Goal: Task Accomplishment & Management: Use online tool/utility

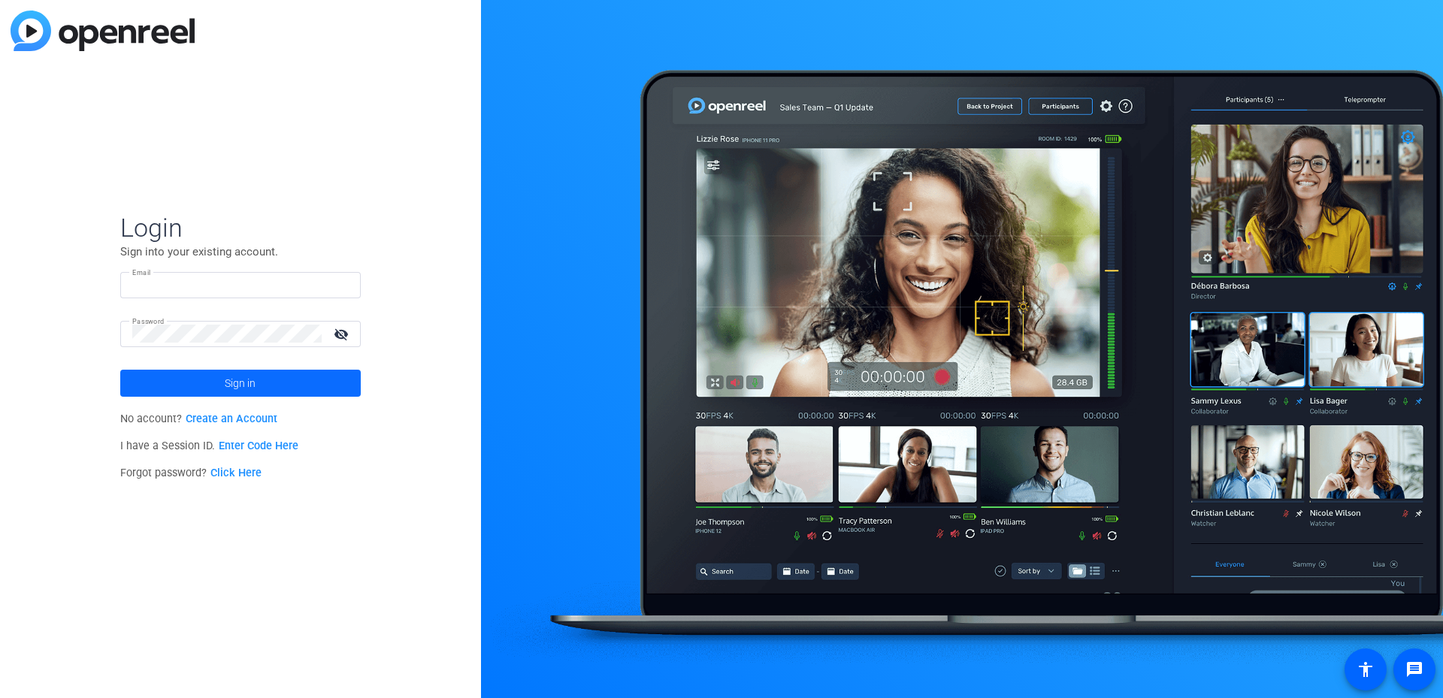
type input "[PERSON_NAME][EMAIL_ADDRESS][DOMAIN_NAME]"
drag, startPoint x: 206, startPoint y: 378, endPoint x: 210, endPoint y: 399, distance: 21.5
click at [206, 378] on span at bounding box center [240, 383] width 241 height 36
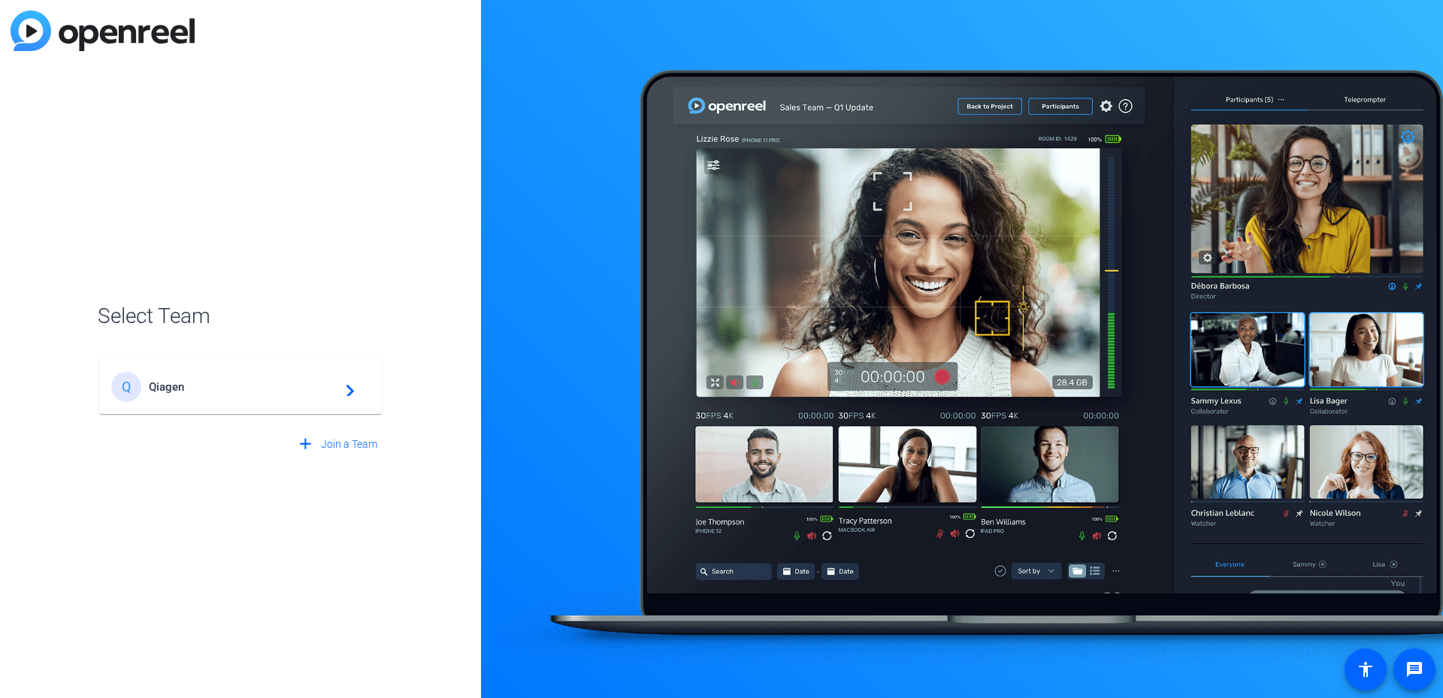
click at [234, 385] on span "Qiagen" at bounding box center [243, 387] width 188 height 14
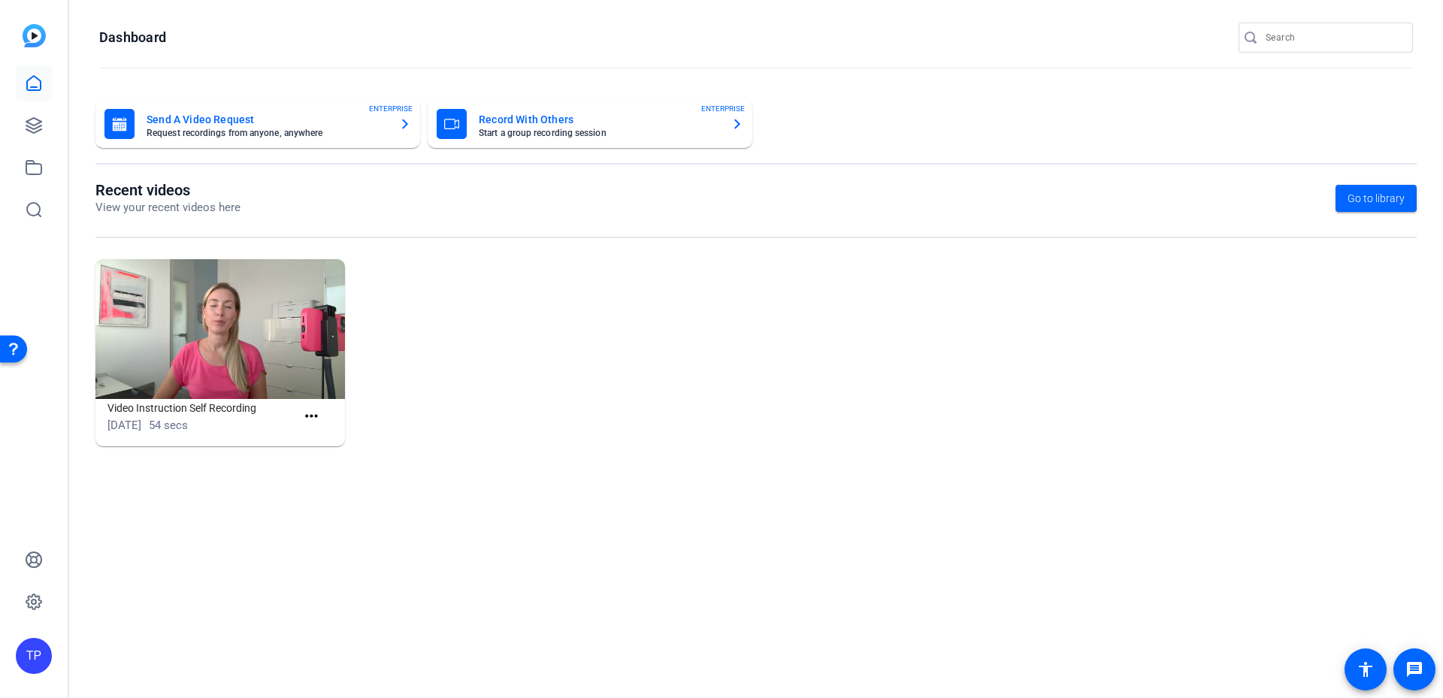
click at [233, 286] on img at bounding box center [220, 329] width 250 height 141
click at [219, 342] on img at bounding box center [220, 329] width 250 height 141
click at [315, 417] on mat-icon "more_horiz" at bounding box center [311, 416] width 19 height 19
click at [323, 440] on span "View" at bounding box center [344, 439] width 60 height 18
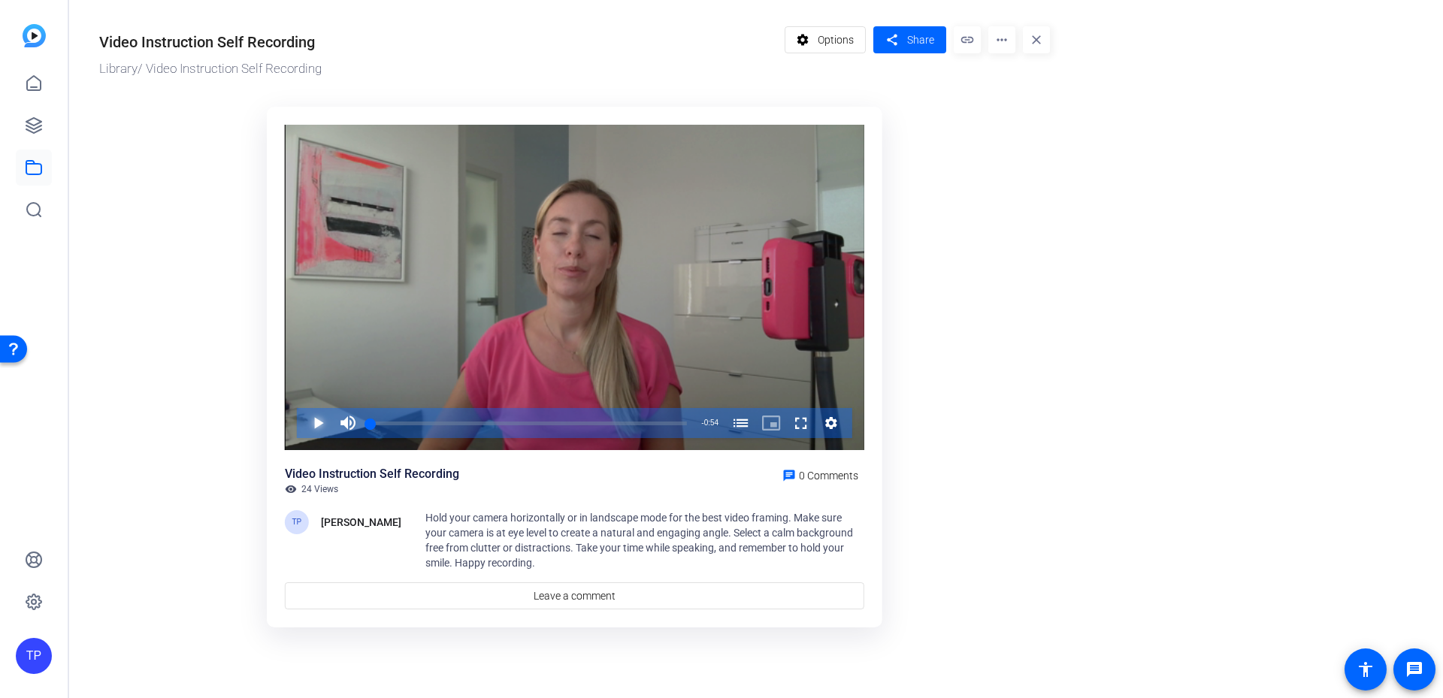
click at [303, 422] on span "Video Player" at bounding box center [303, 423] width 0 height 30
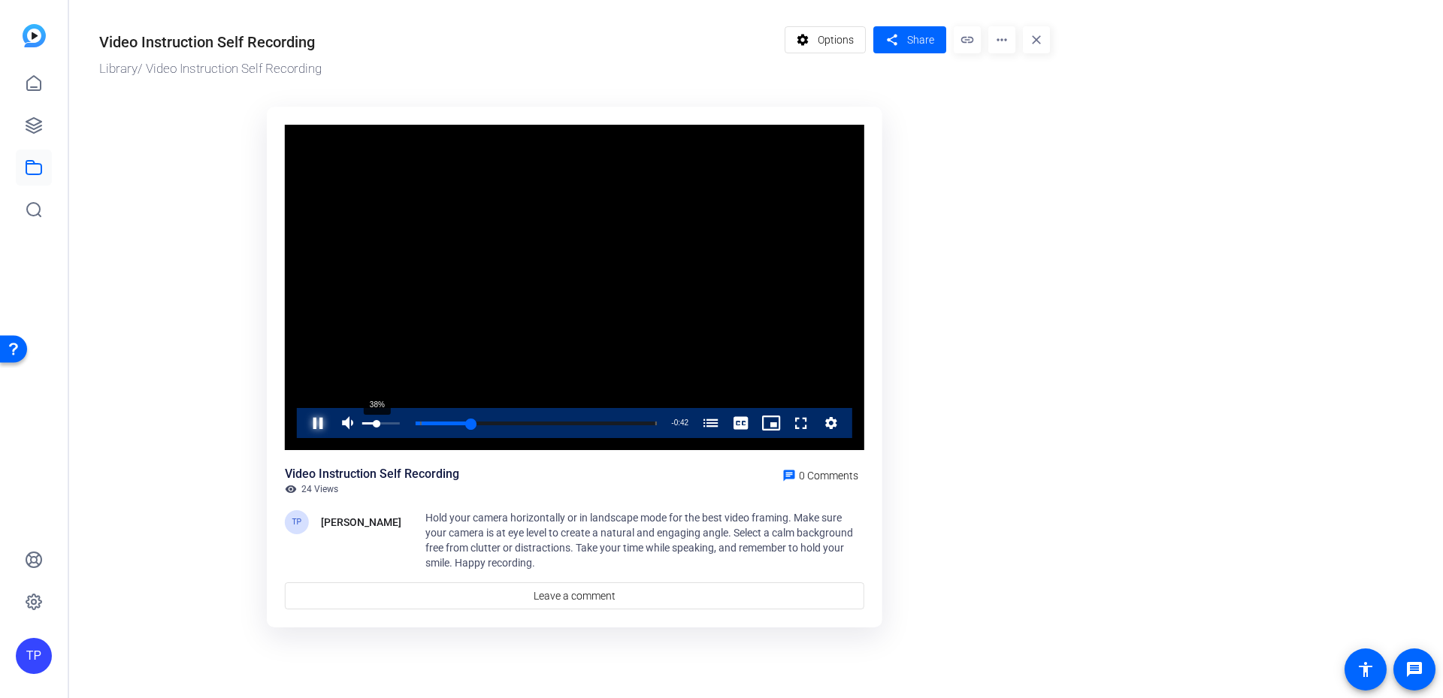
drag, startPoint x: 368, startPoint y: 422, endPoint x: 377, endPoint y: 419, distance: 9.3
click at [377, 422] on div "38%" at bounding box center [381, 423] width 38 height 2
click at [32, 89] on icon at bounding box center [34, 83] width 14 height 14
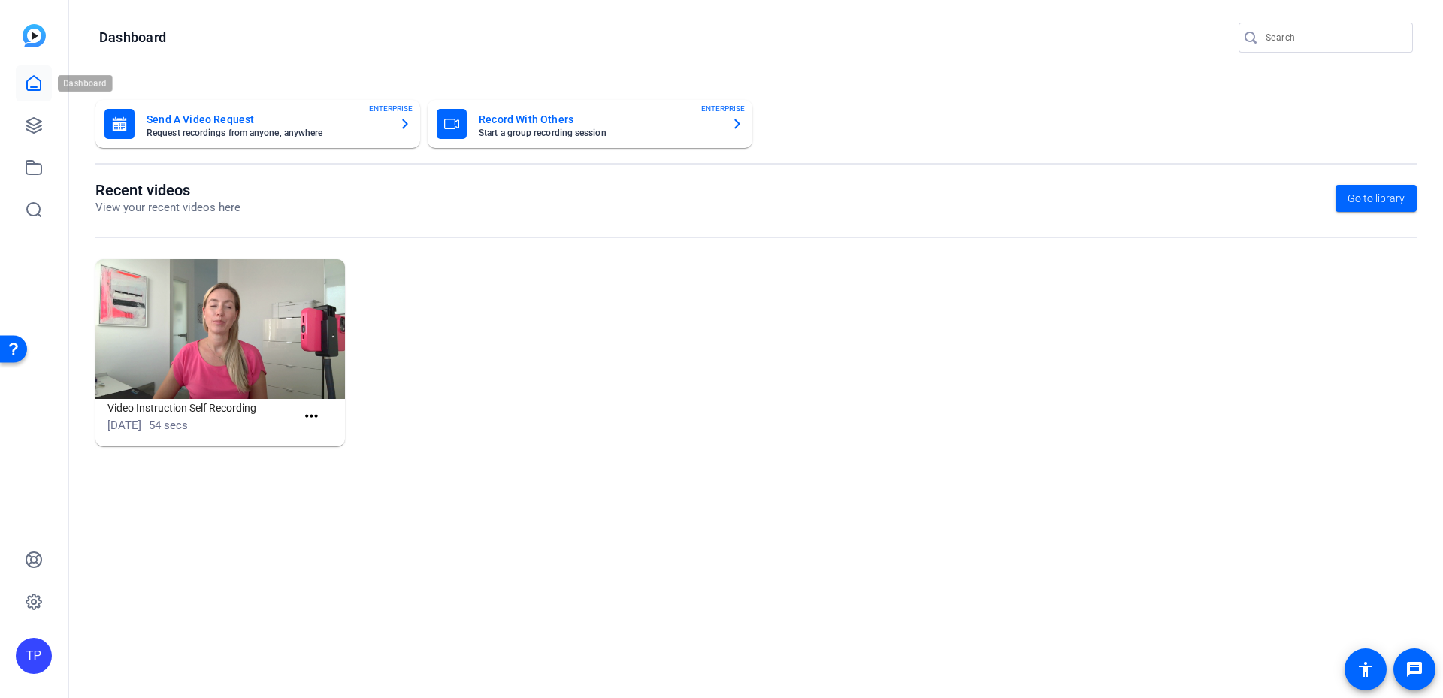
click at [24, 78] on link at bounding box center [34, 83] width 36 height 36
click at [28, 129] on icon at bounding box center [33, 125] width 15 height 15
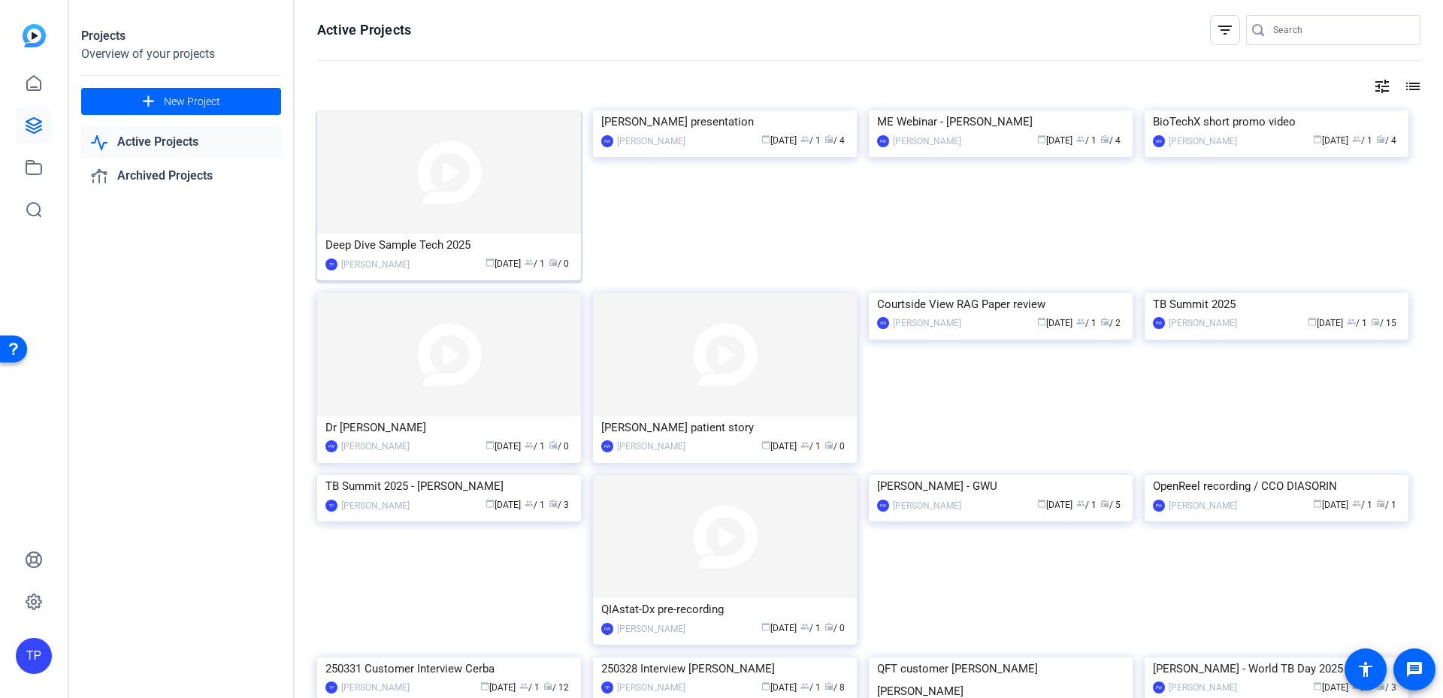
click at [510, 200] on img at bounding box center [449, 171] width 264 height 123
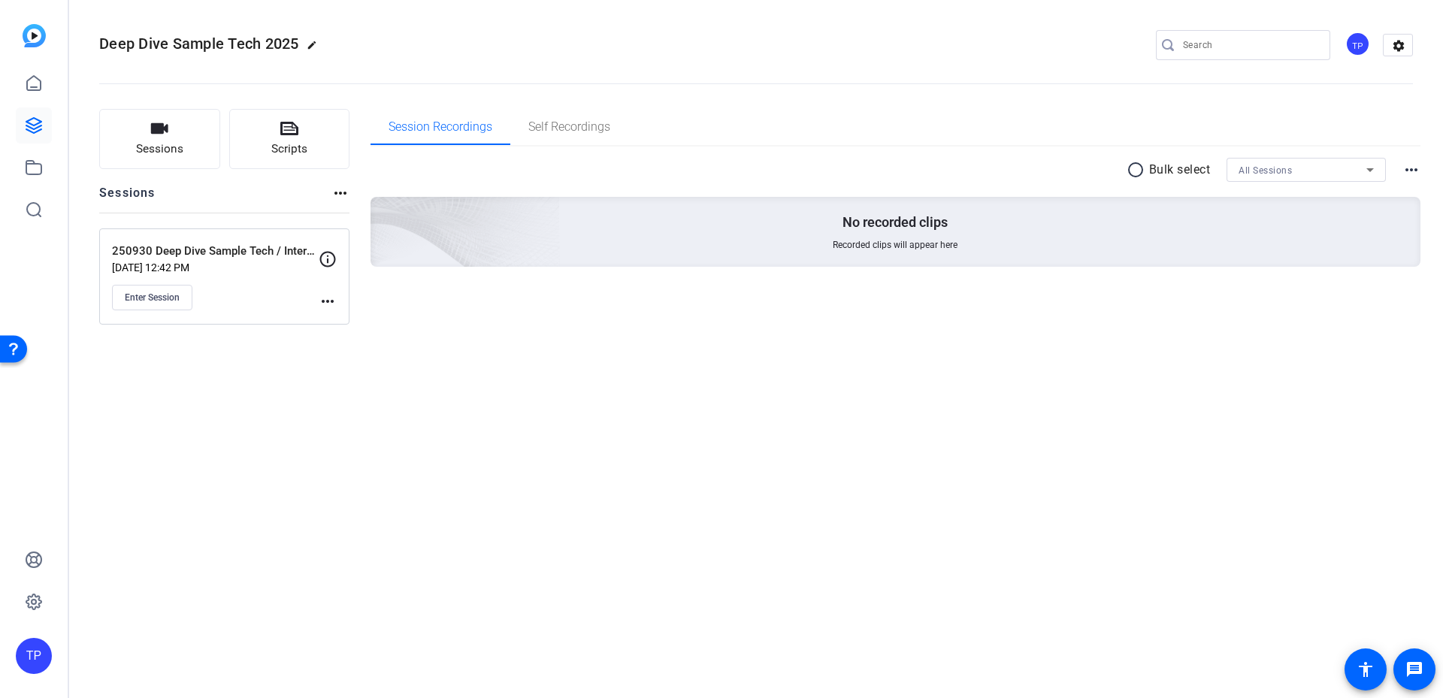
click at [329, 300] on mat-icon "more_horiz" at bounding box center [328, 301] width 18 height 18
click at [353, 327] on span "Edit Session" at bounding box center [365, 323] width 68 height 18
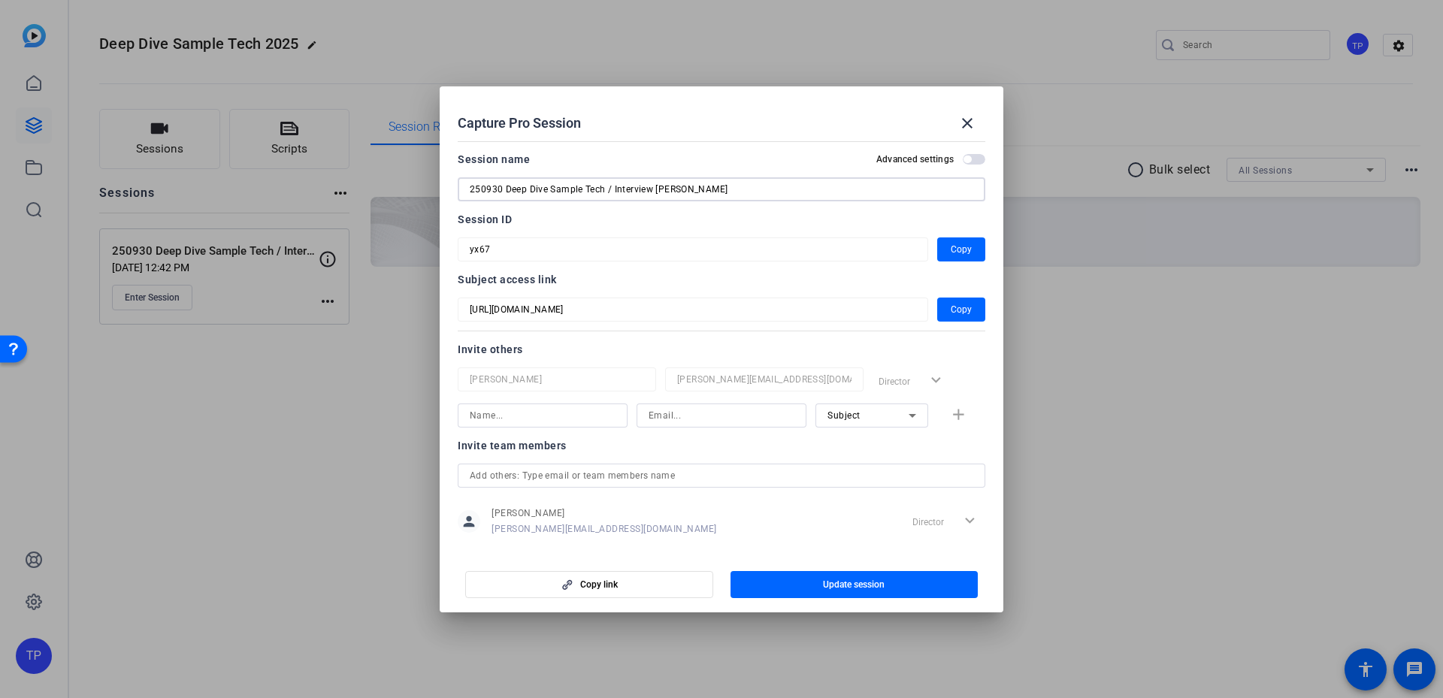
drag, startPoint x: 656, startPoint y: 193, endPoint x: 289, endPoint y: 190, distance: 367.5
click at [289, 190] on div "Capture Pro Session close Session name Advanced settings 250930 Deep Dive Sampl…" at bounding box center [721, 349] width 1443 height 698
drag, startPoint x: 969, startPoint y: 126, endPoint x: 951, endPoint y: 136, distance: 20.9
click at [969, 126] on mat-icon "close" at bounding box center [967, 123] width 18 height 18
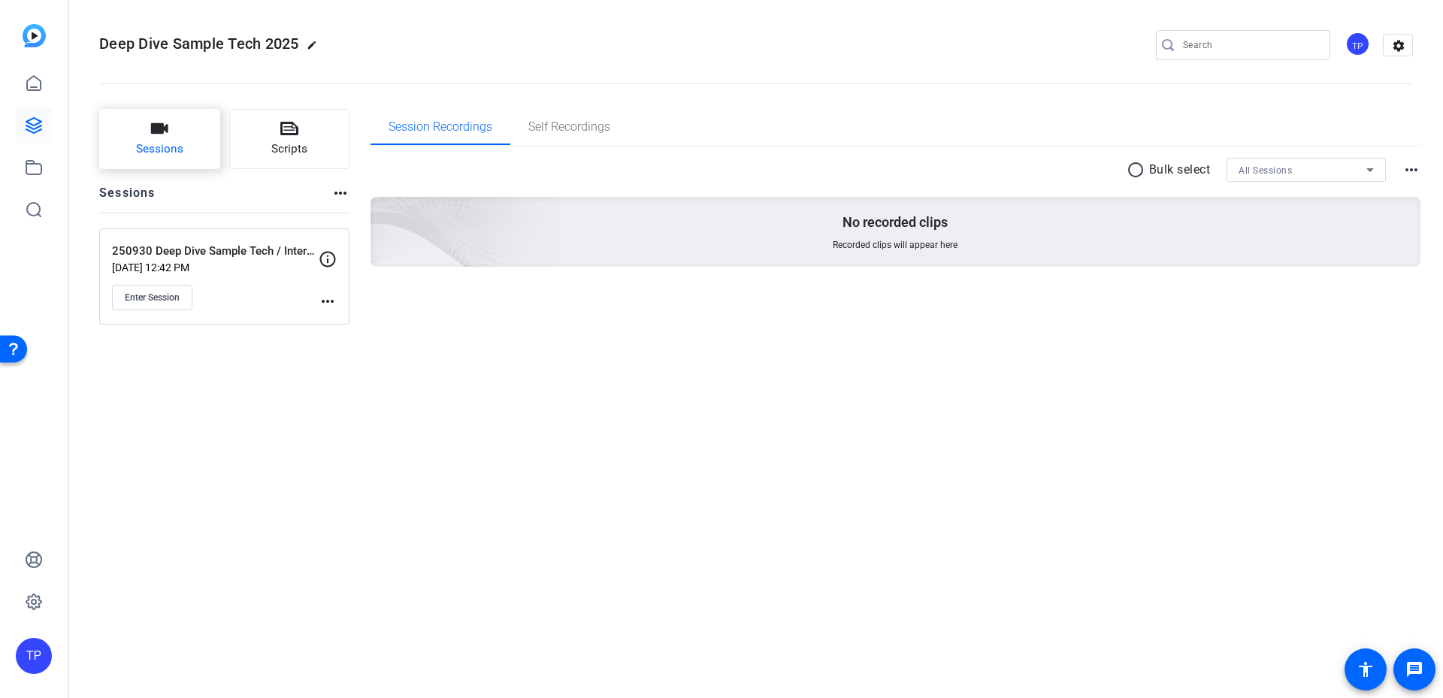
click at [200, 144] on button "Sessions" at bounding box center [159, 139] width 121 height 60
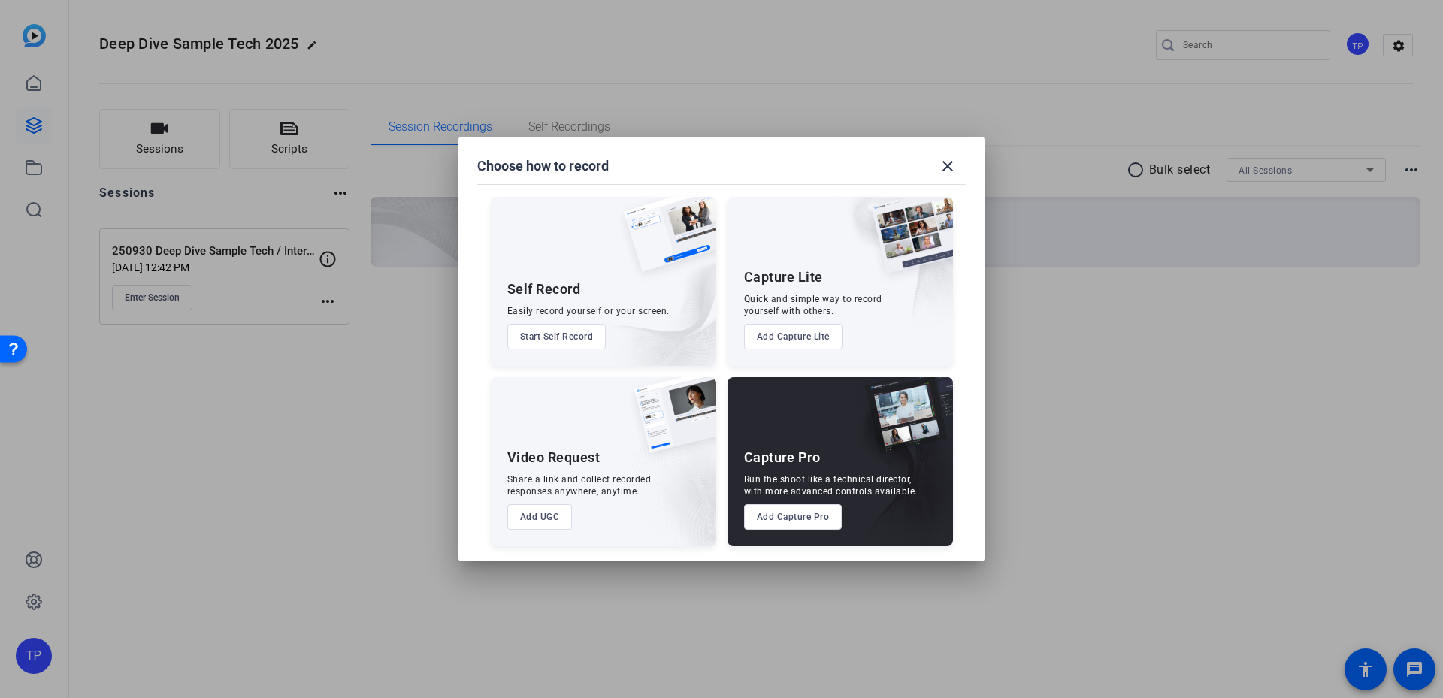
click at [794, 468] on div "Capture Pro Run the shoot like a technical director, with more advanced control…" at bounding box center [840, 461] width 225 height 169
click at [788, 522] on button "Add Capture Pro" at bounding box center [793, 517] width 98 height 26
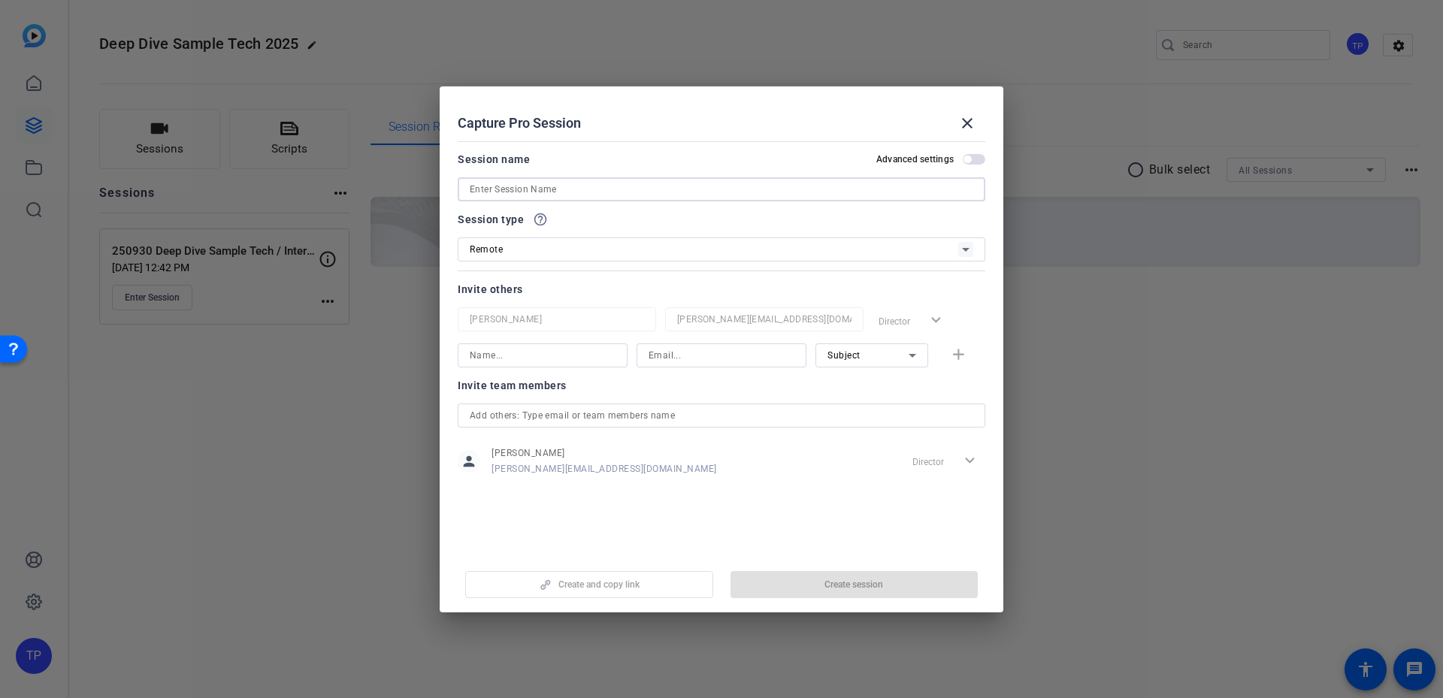
click at [585, 186] on input at bounding box center [722, 189] width 504 height 18
paste input "250930 Deep Dive Sample Tech / Interview"
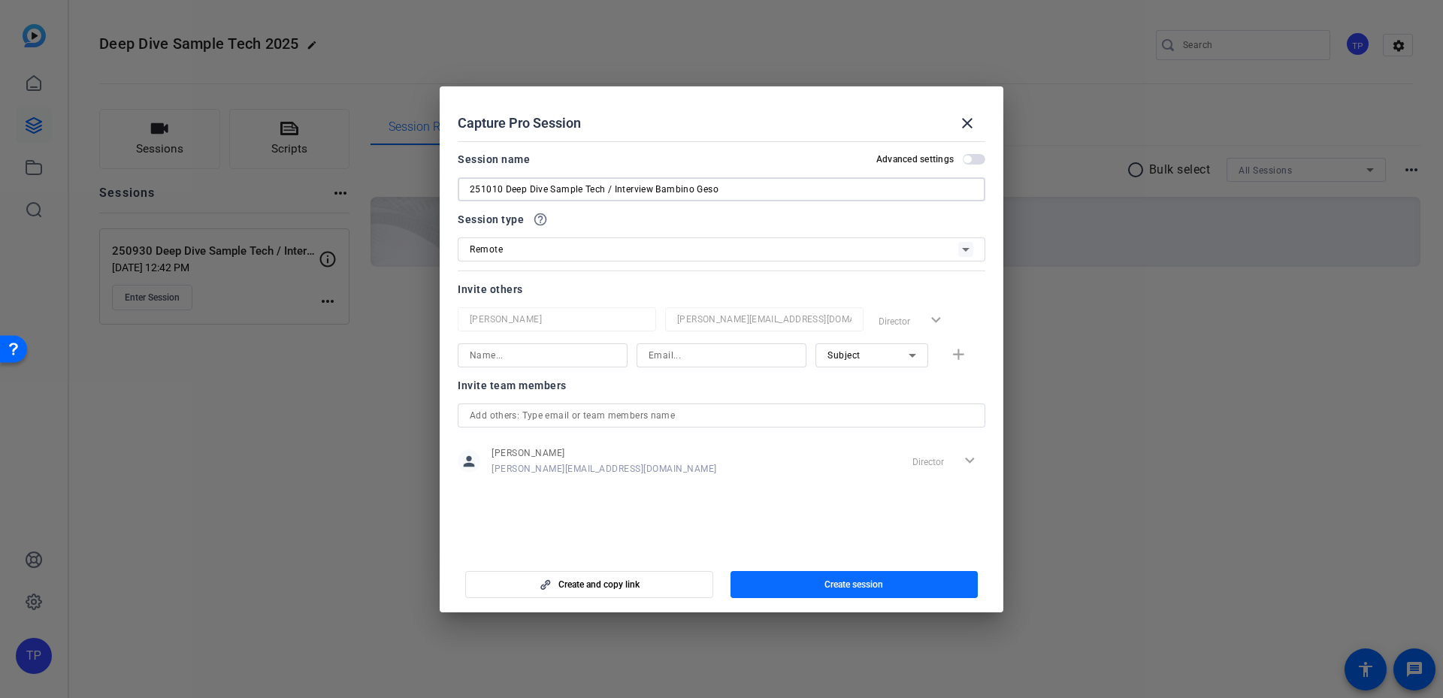
type input "251010 Deep Dive Sample Tech / Interview Bambino Geso"
click at [795, 591] on span "button" at bounding box center [855, 585] width 248 height 36
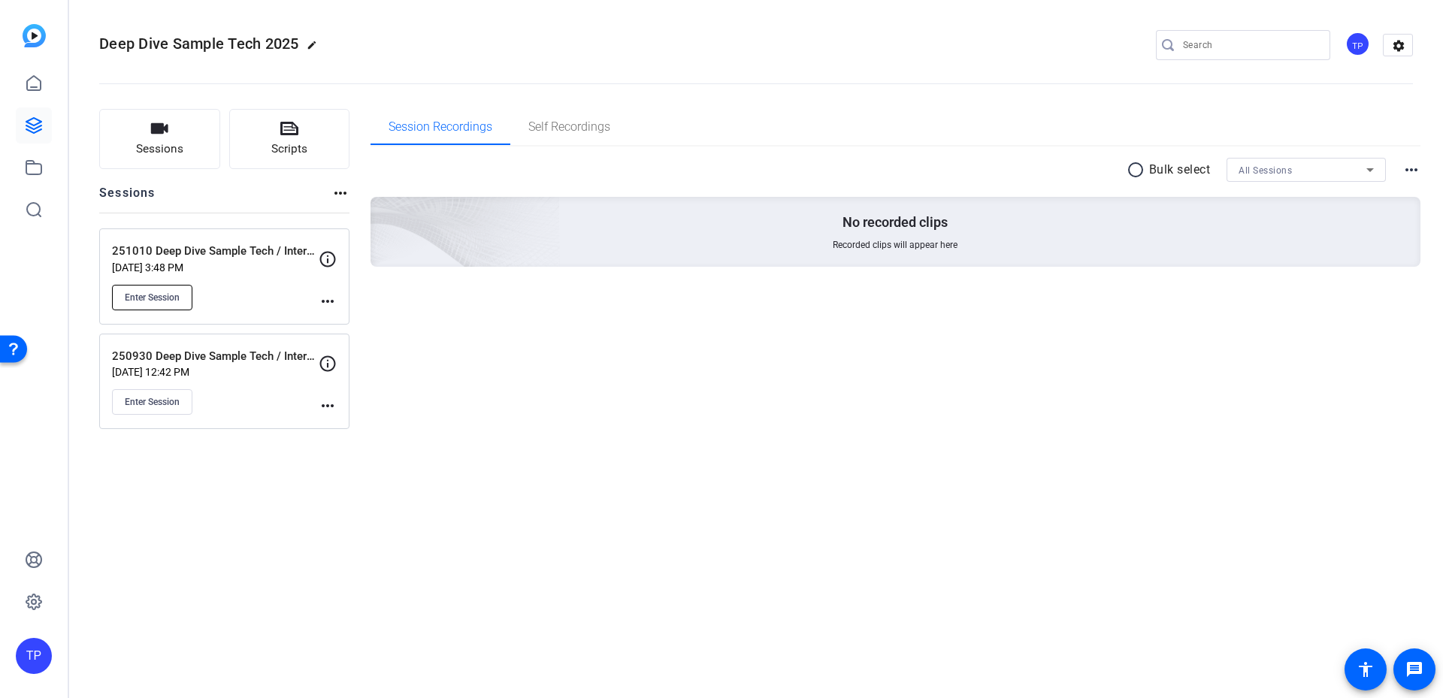
click at [183, 299] on button "Enter Session" at bounding box center [152, 298] width 80 height 26
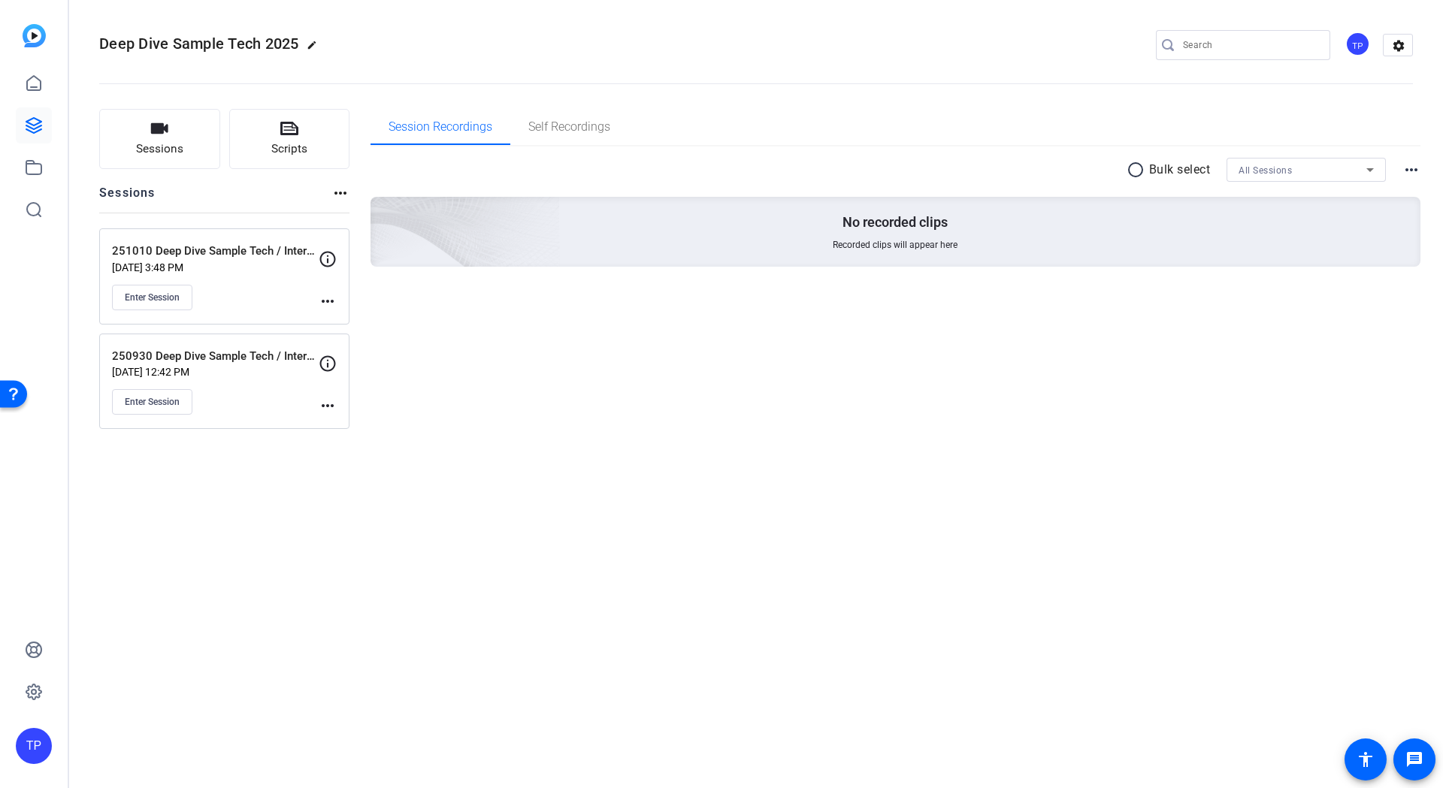
click at [338, 292] on div "251010 Deep Dive Sample Tech / Interview Bambino Geso Oct 02, 2025 @ 3:48 PM En…" at bounding box center [224, 276] width 250 height 96
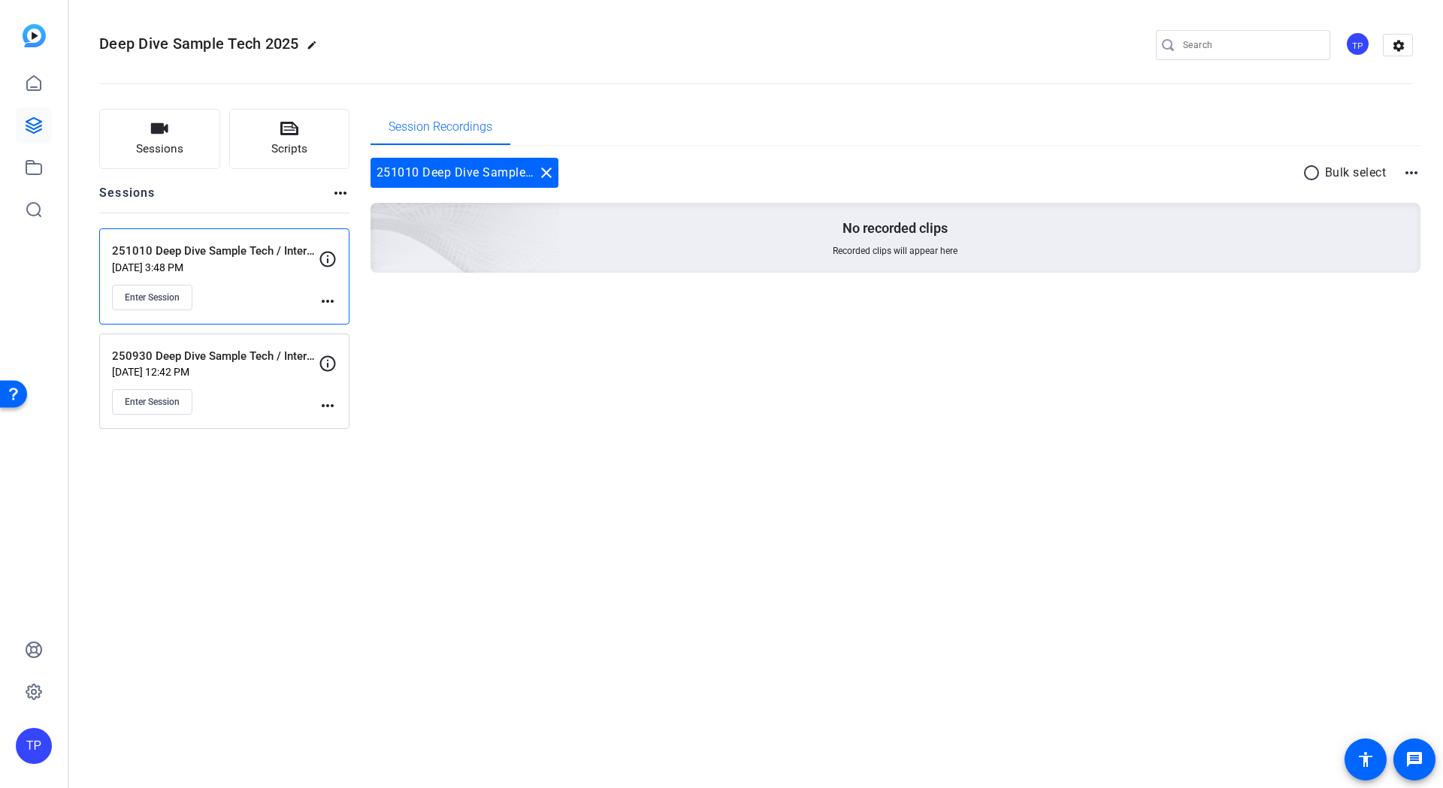
click at [334, 295] on mat-icon "more_horiz" at bounding box center [328, 301] width 18 height 18
click at [349, 319] on span "Edit Session" at bounding box center [365, 323] width 68 height 18
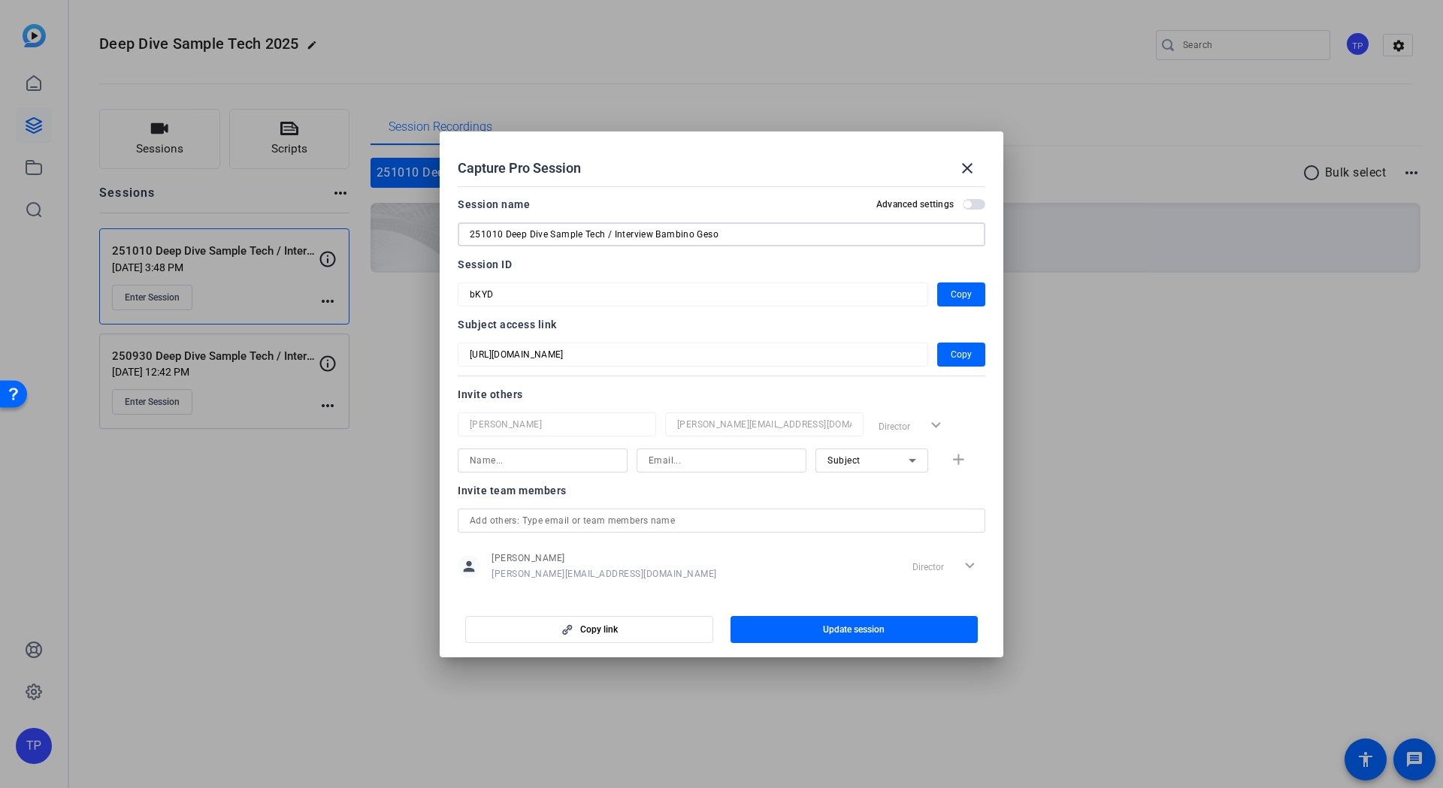
drag, startPoint x: 683, startPoint y: 235, endPoint x: 317, endPoint y: 236, distance: 366.0
click at [317, 236] on div "Capture Pro Session close Session name Advanced settings 251010 Deep Dive Sampl…" at bounding box center [721, 394] width 1443 height 788
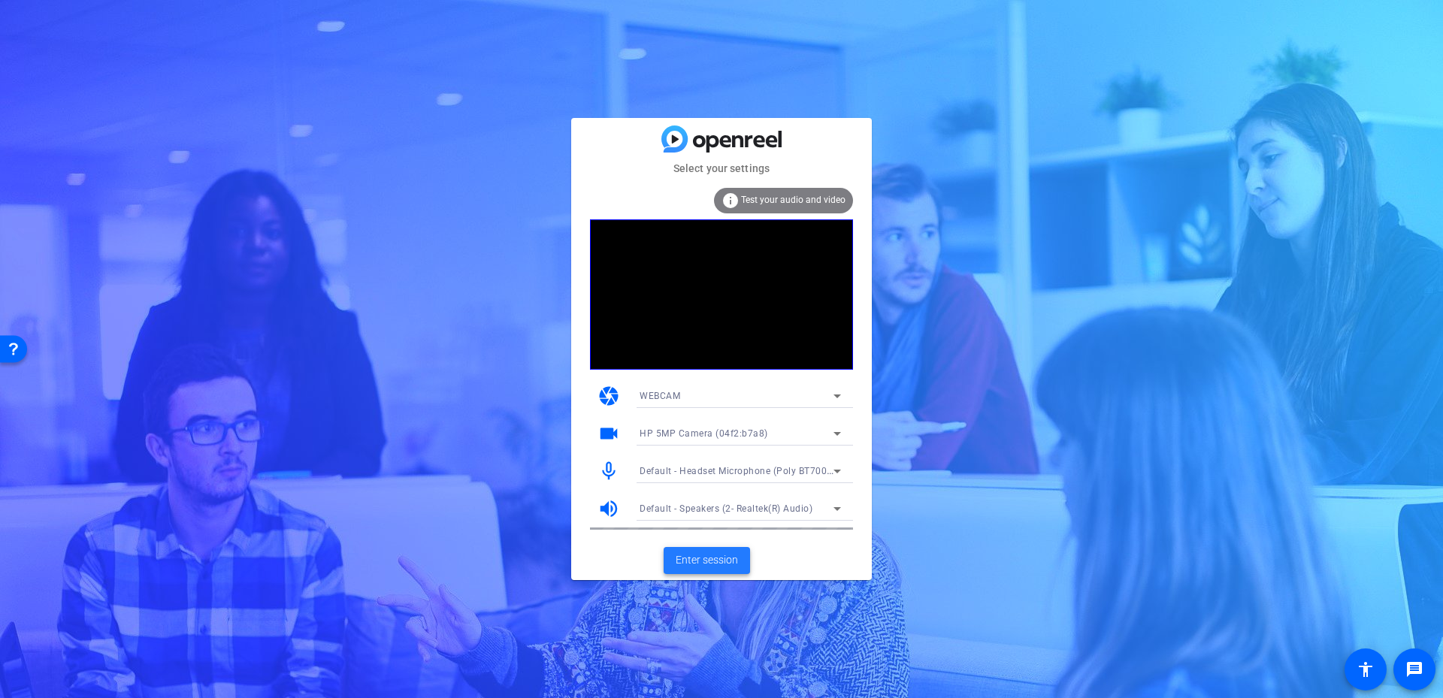
click at [713, 558] on span "Enter session" at bounding box center [707, 560] width 62 height 16
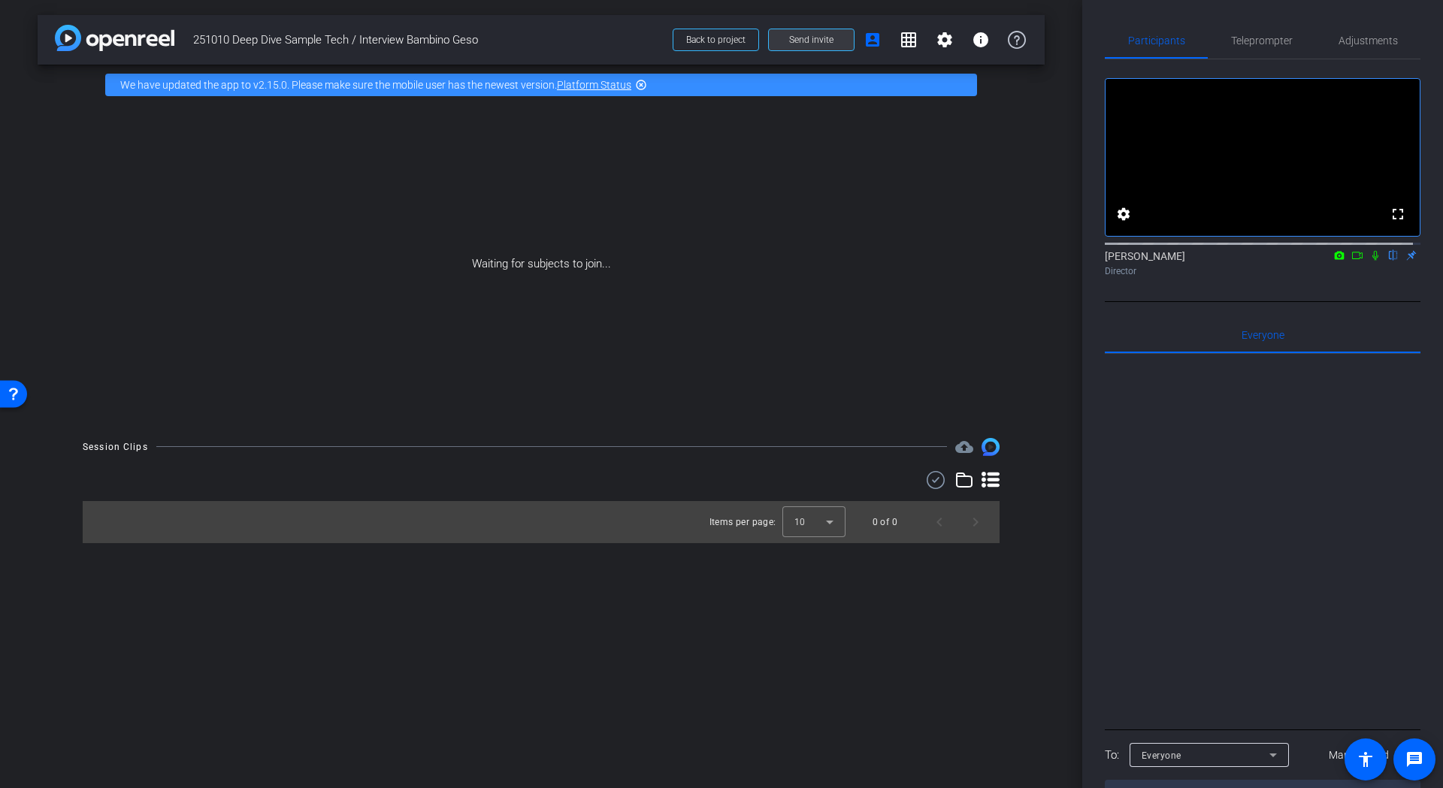
click at [810, 31] on span at bounding box center [811, 40] width 85 height 36
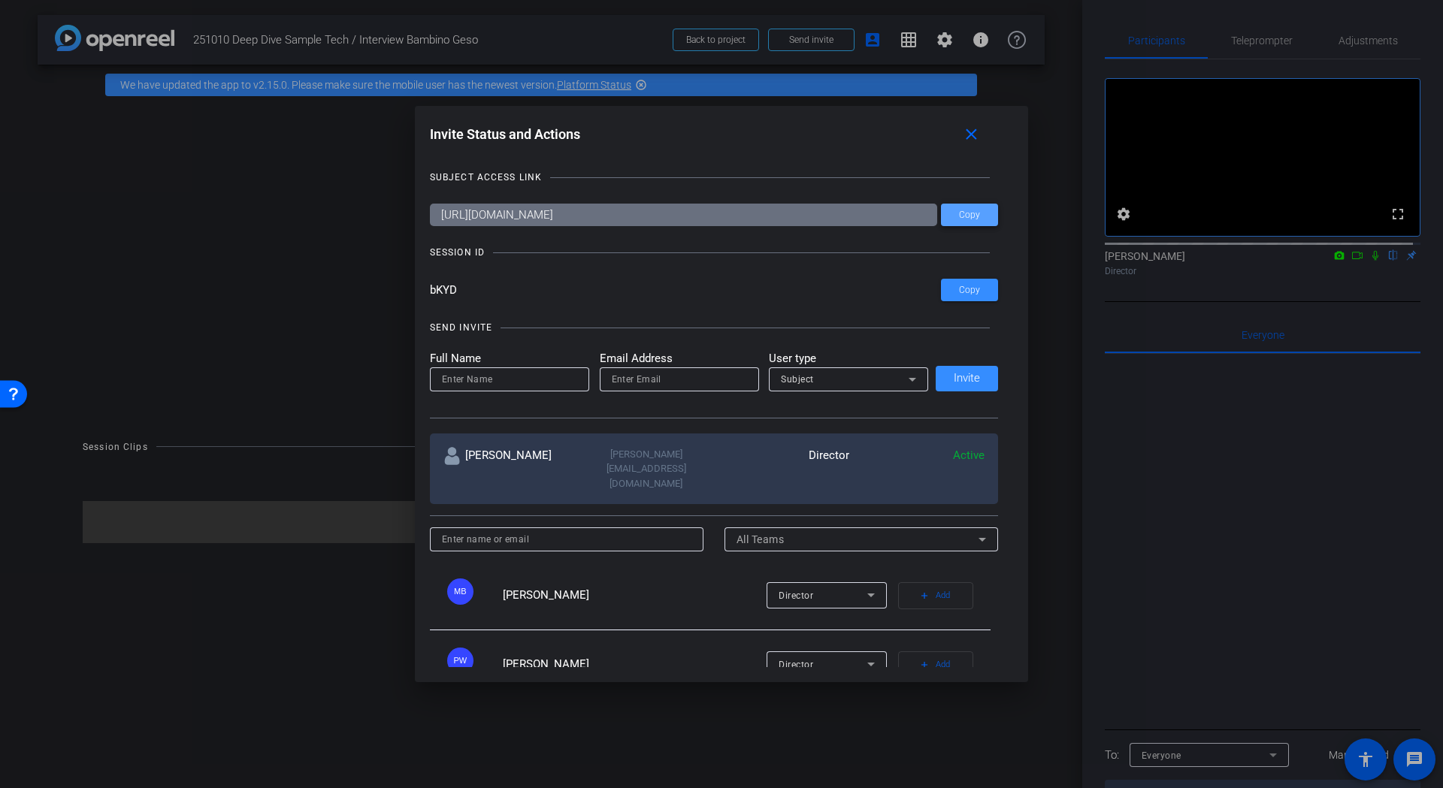
click at [979, 218] on span at bounding box center [969, 215] width 57 height 36
drag, startPoint x: 483, startPoint y: 38, endPoint x: 411, endPoint y: 35, distance: 72.2
click at [414, 39] on div at bounding box center [721, 394] width 1443 height 788
